Goal: Task Accomplishment & Management: Complete application form

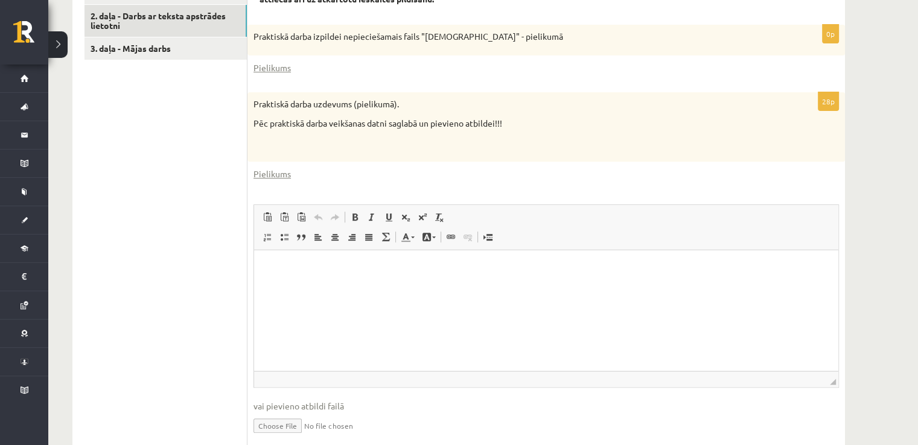
scroll to position [465, 0]
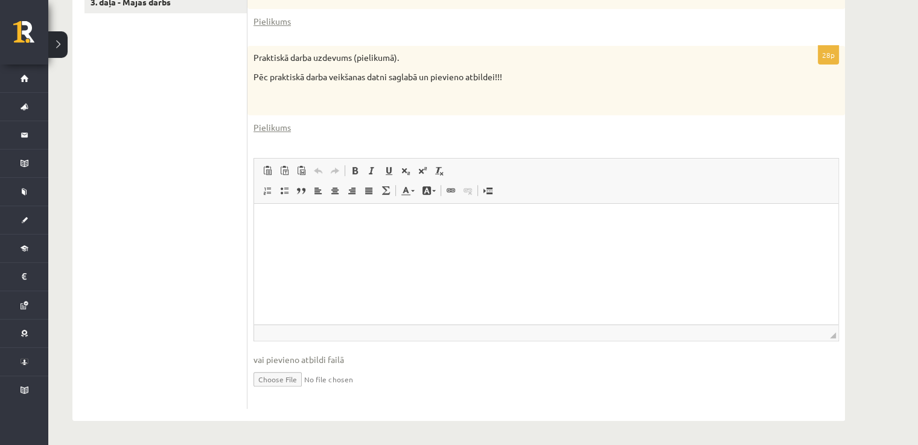
click at [281, 380] on input "file" at bounding box center [545, 378] width 585 height 25
type input "**********"
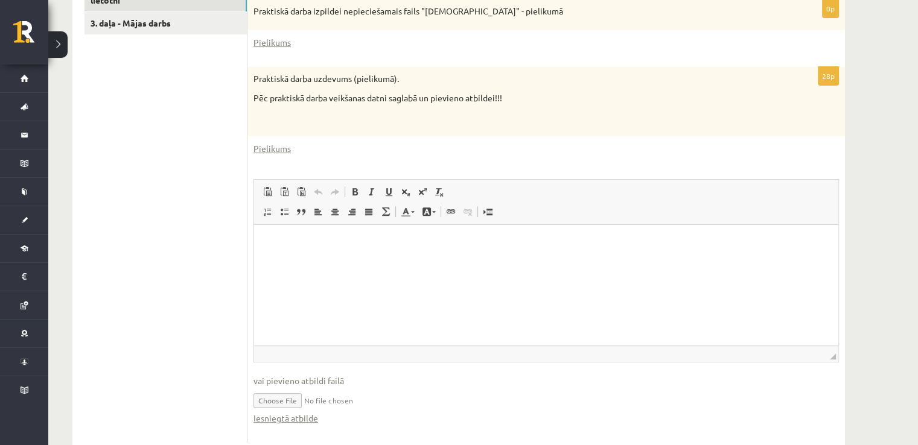
scroll to position [396, 0]
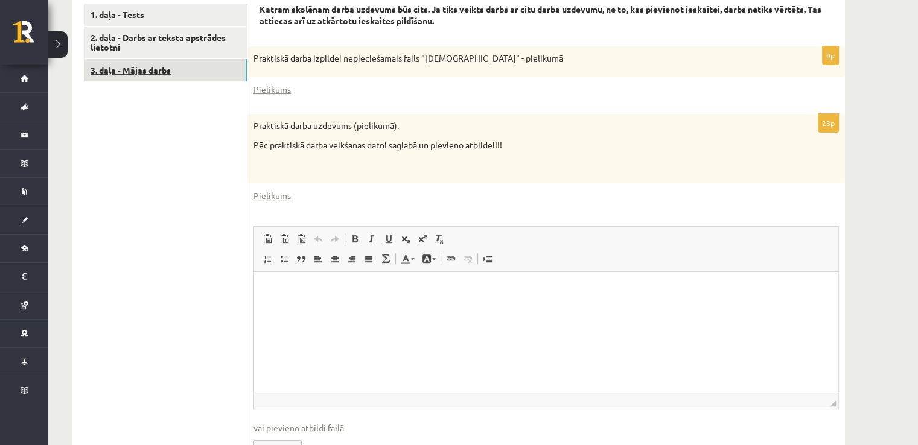
click at [161, 73] on link "3. daļa - Mājas darbs" at bounding box center [165, 70] width 162 height 22
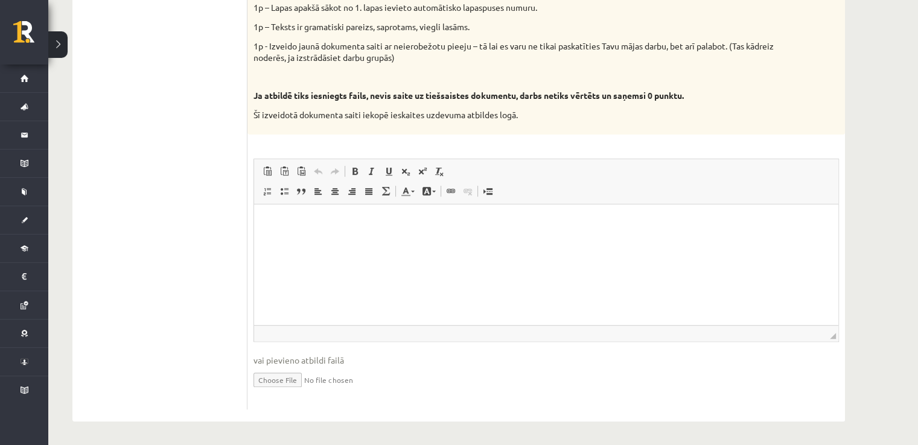
scroll to position [584, 0]
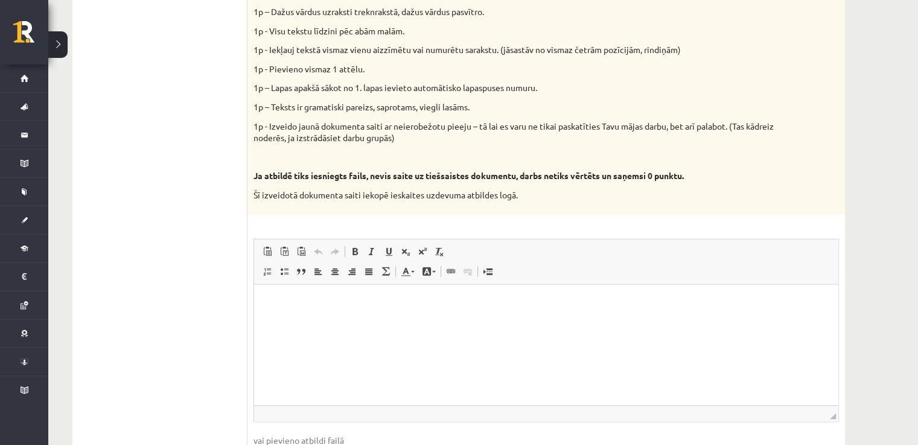
click at [331, 321] on html at bounding box center [546, 302] width 584 height 37
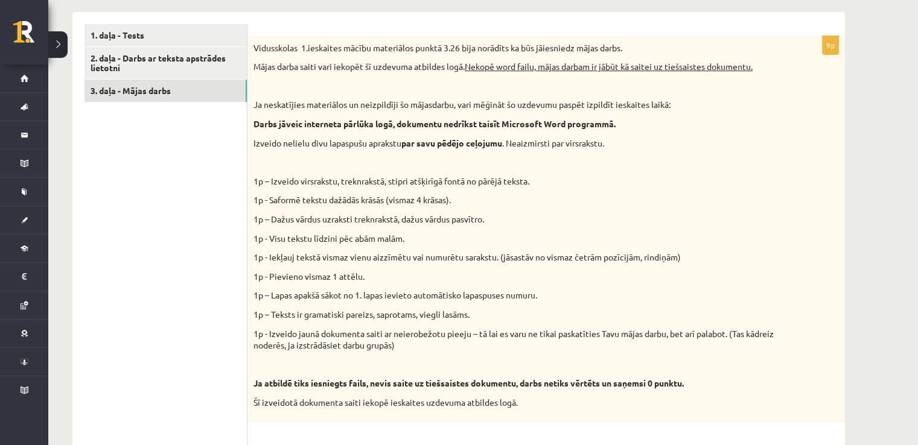
scroll to position [262, 0]
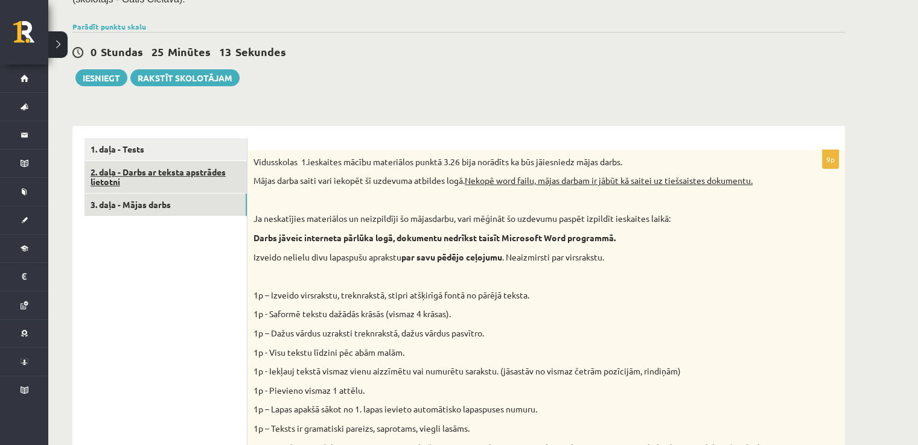
click at [176, 179] on link "2. daļa - Darbs ar teksta apstrādes lietotni" at bounding box center [165, 177] width 162 height 33
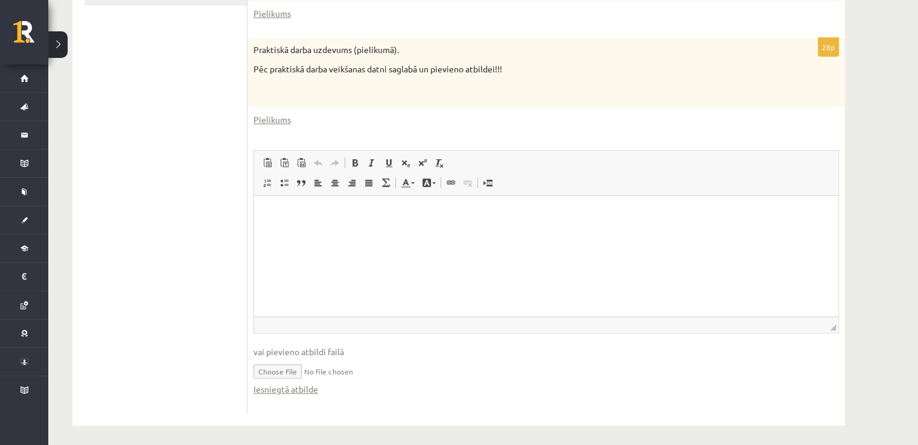
scroll to position [477, 0]
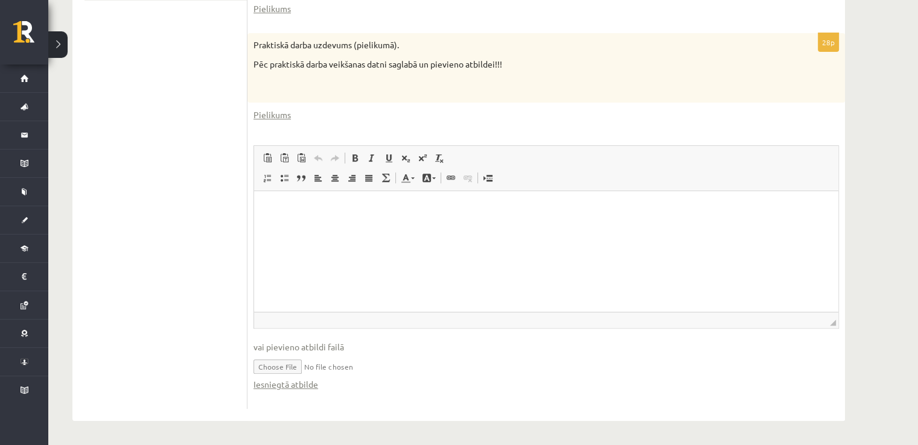
click at [276, 367] on input "file" at bounding box center [545, 366] width 585 height 25
type input "**********"
click at [308, 382] on link "Iesniegtā atbilde" at bounding box center [285, 384] width 65 height 13
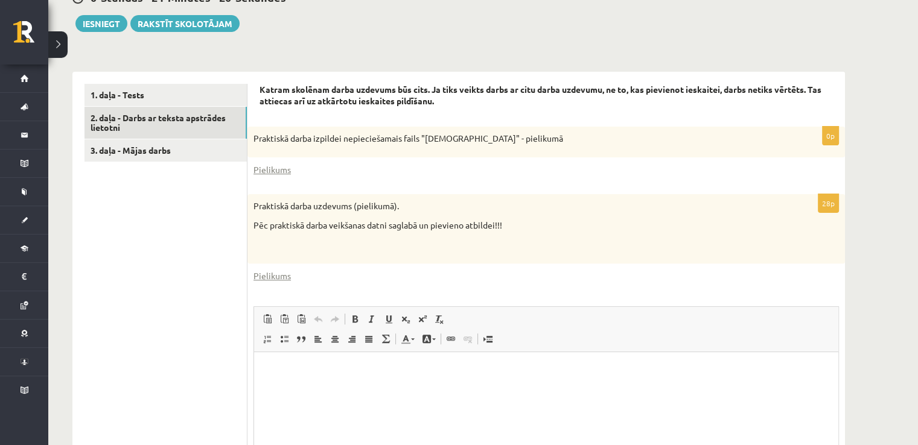
scroll to position [236, 0]
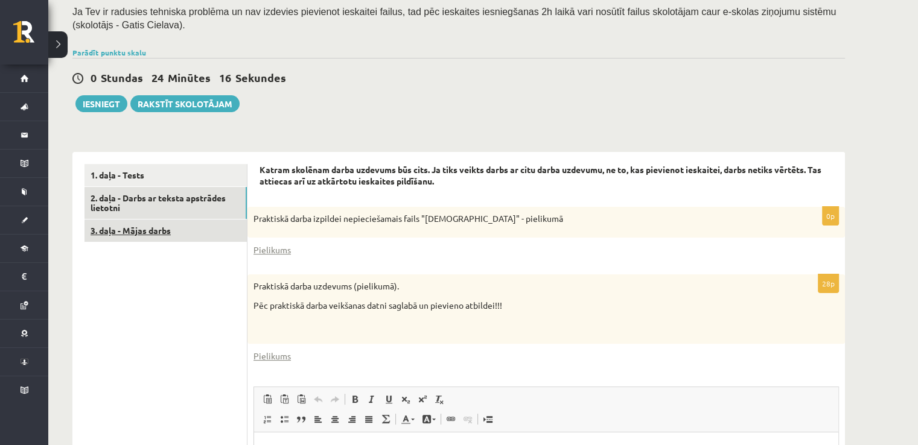
click at [191, 229] on link "3. daļa - Mājas darbs" at bounding box center [165, 231] width 162 height 22
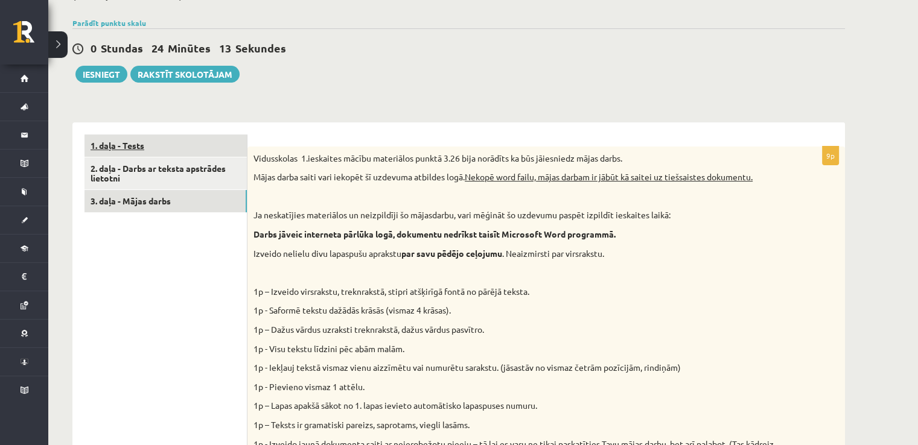
scroll to position [263, 0]
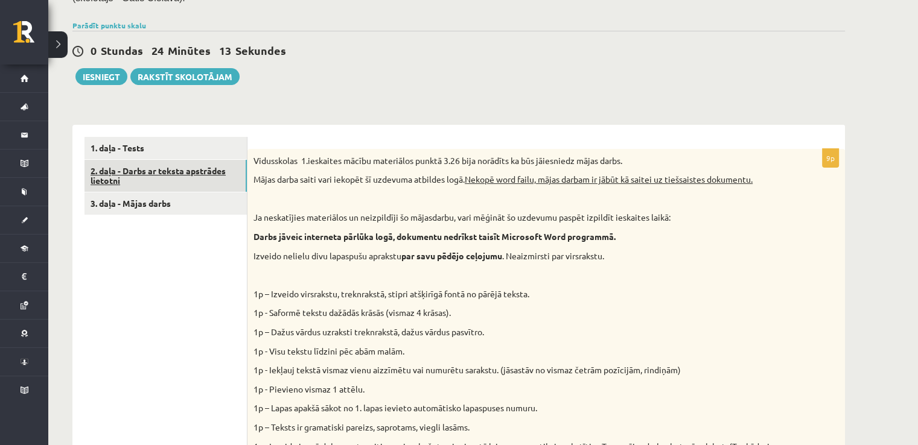
click at [154, 179] on link "2. daļa - Darbs ar teksta apstrādes lietotni" at bounding box center [165, 176] width 162 height 33
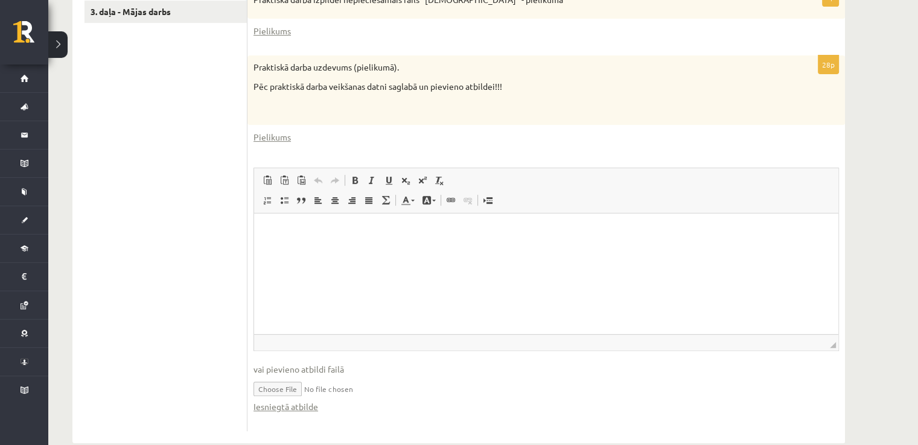
scroll to position [477, 0]
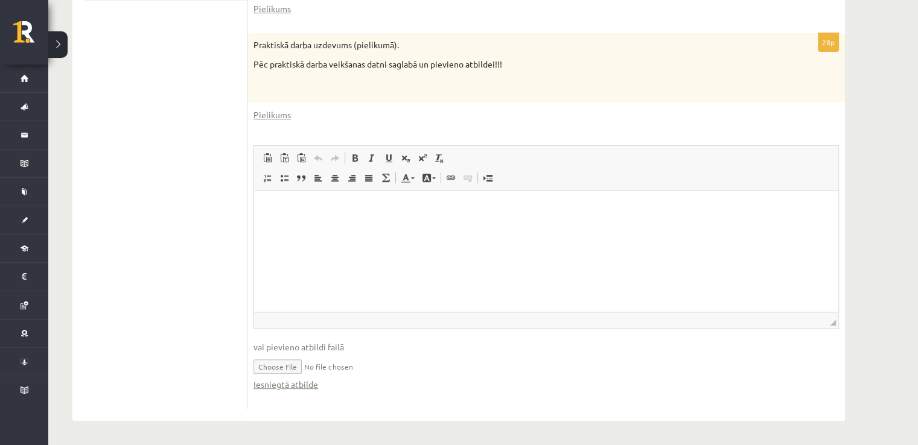
click at [275, 365] on input "file" at bounding box center [545, 366] width 585 height 25
type input "**********"
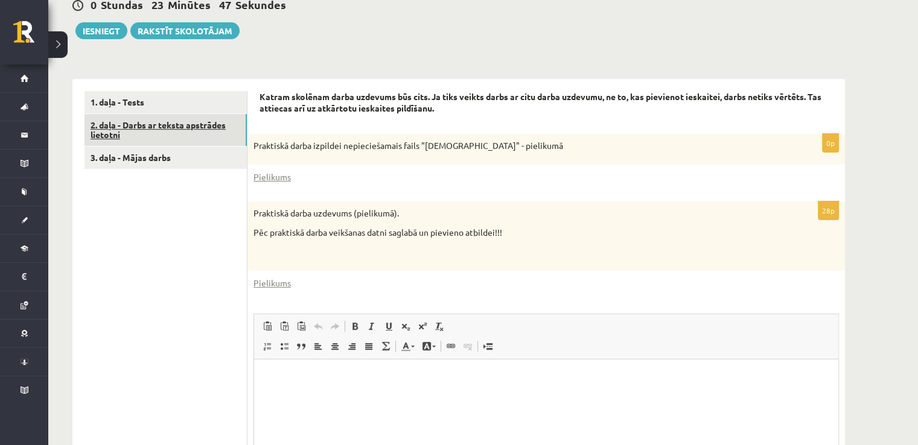
scroll to position [236, 0]
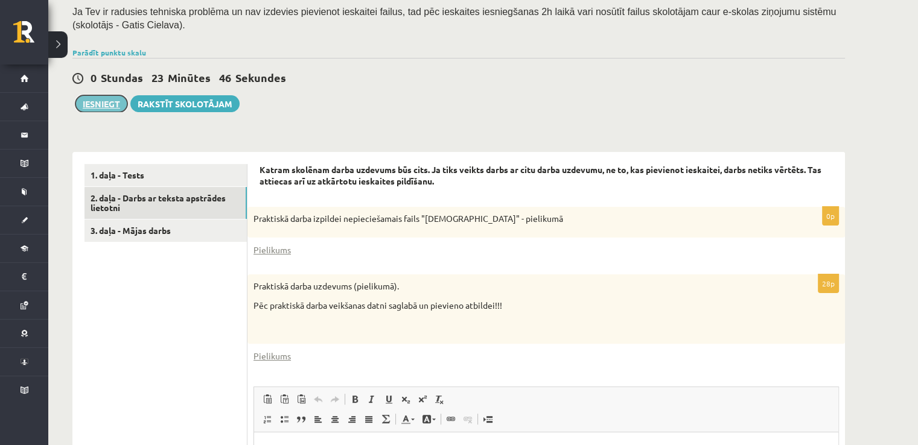
click at [112, 97] on button "Iesniegt" at bounding box center [101, 103] width 52 height 17
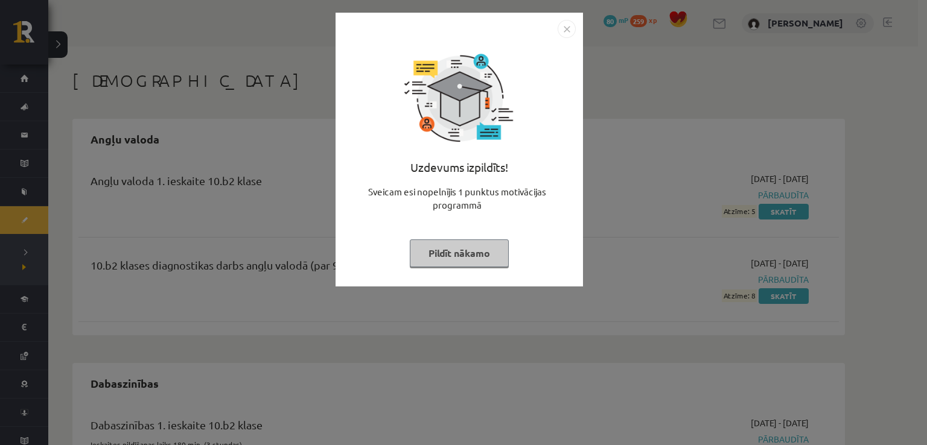
click at [456, 260] on button "Pildīt nākamo" at bounding box center [459, 254] width 99 height 28
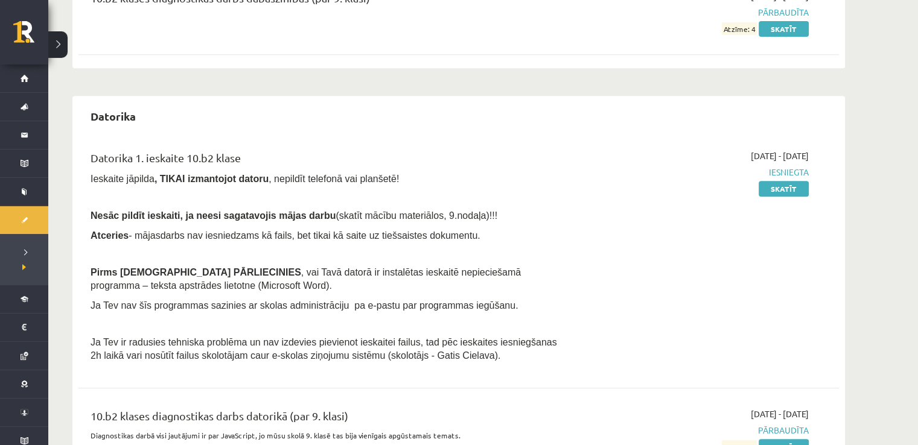
scroll to position [589, 0]
